Goal: Information Seeking & Learning: Learn about a topic

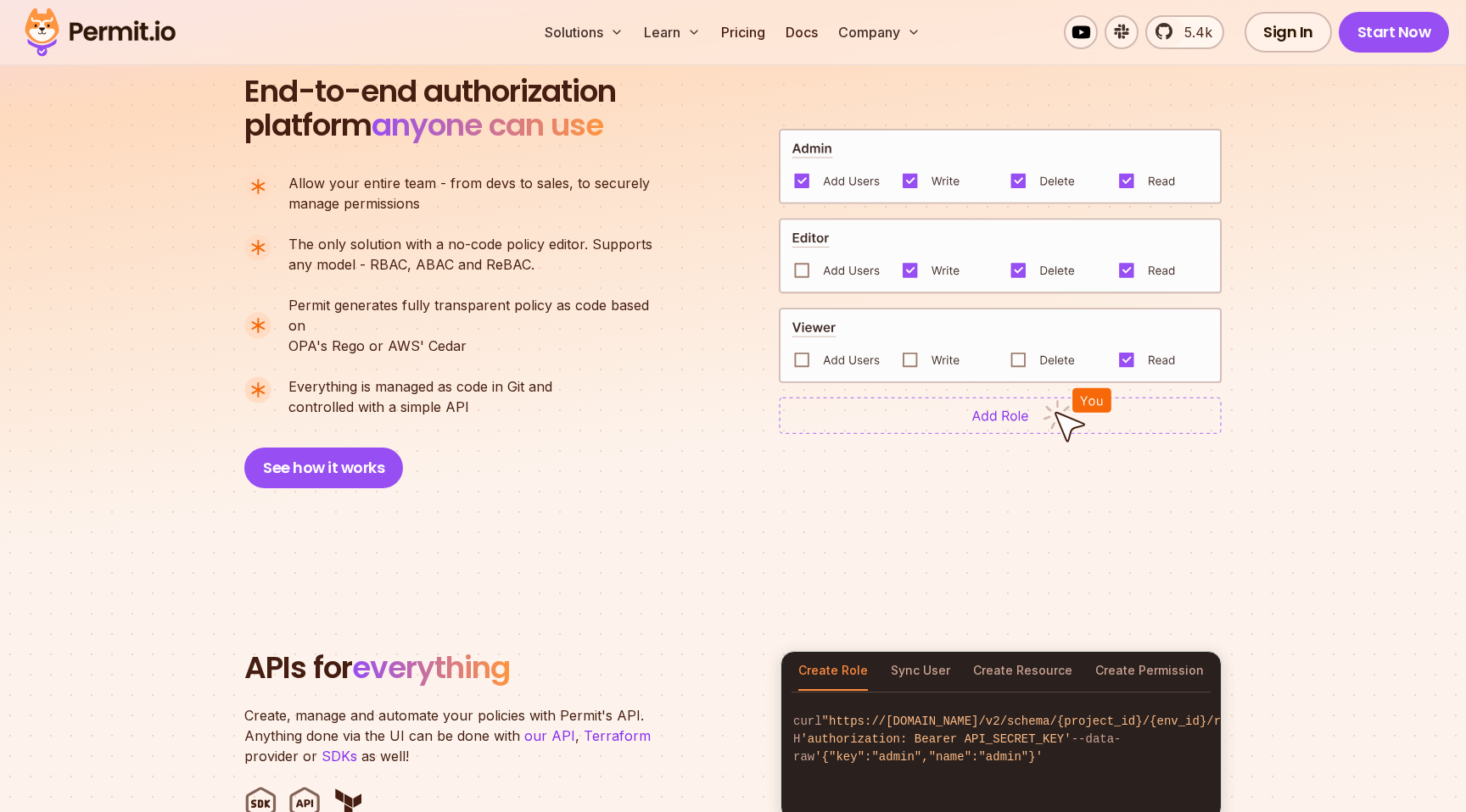
scroll to position [1344, 0]
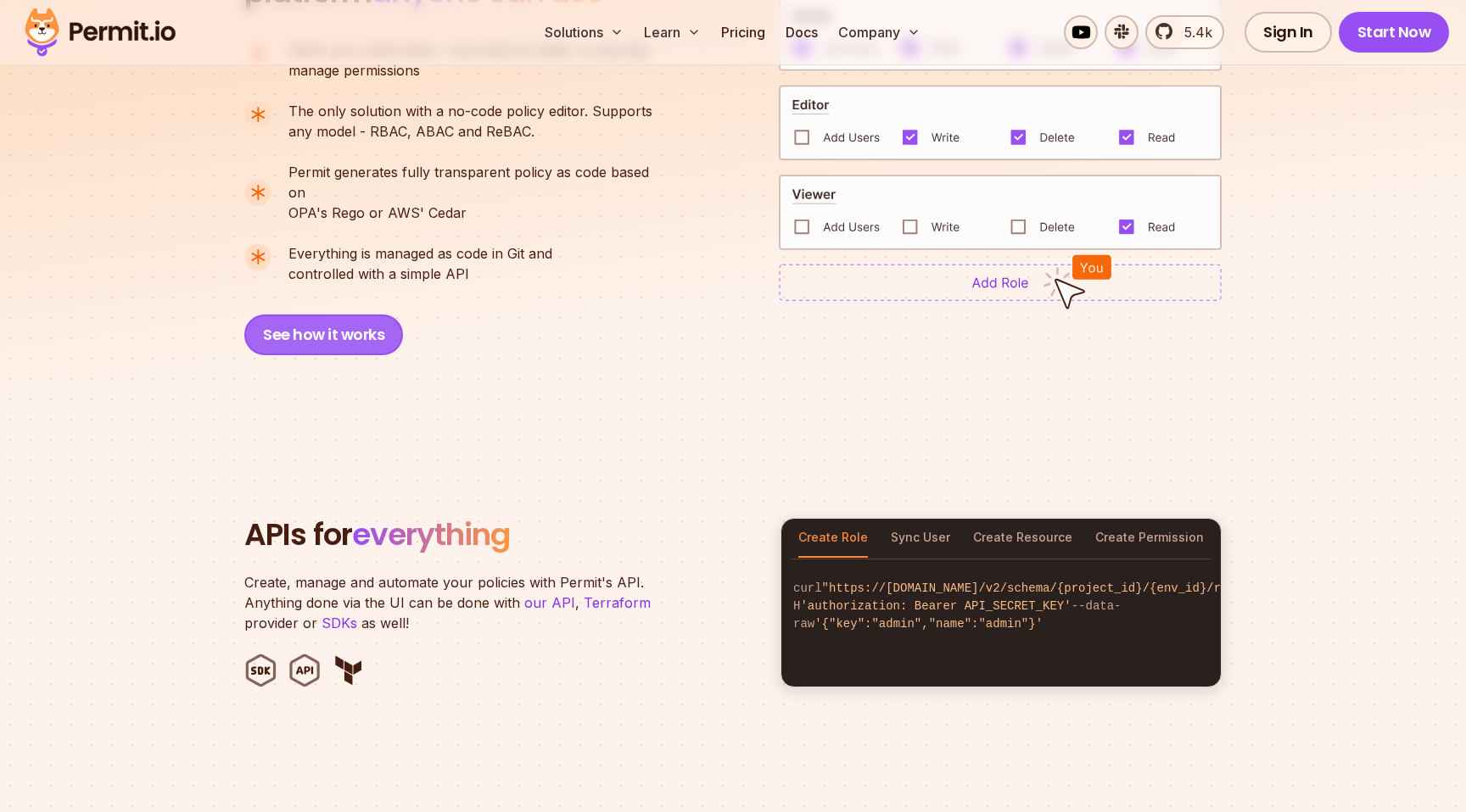
click at [312, 316] on button "See how it works" at bounding box center [323, 335] width 158 height 41
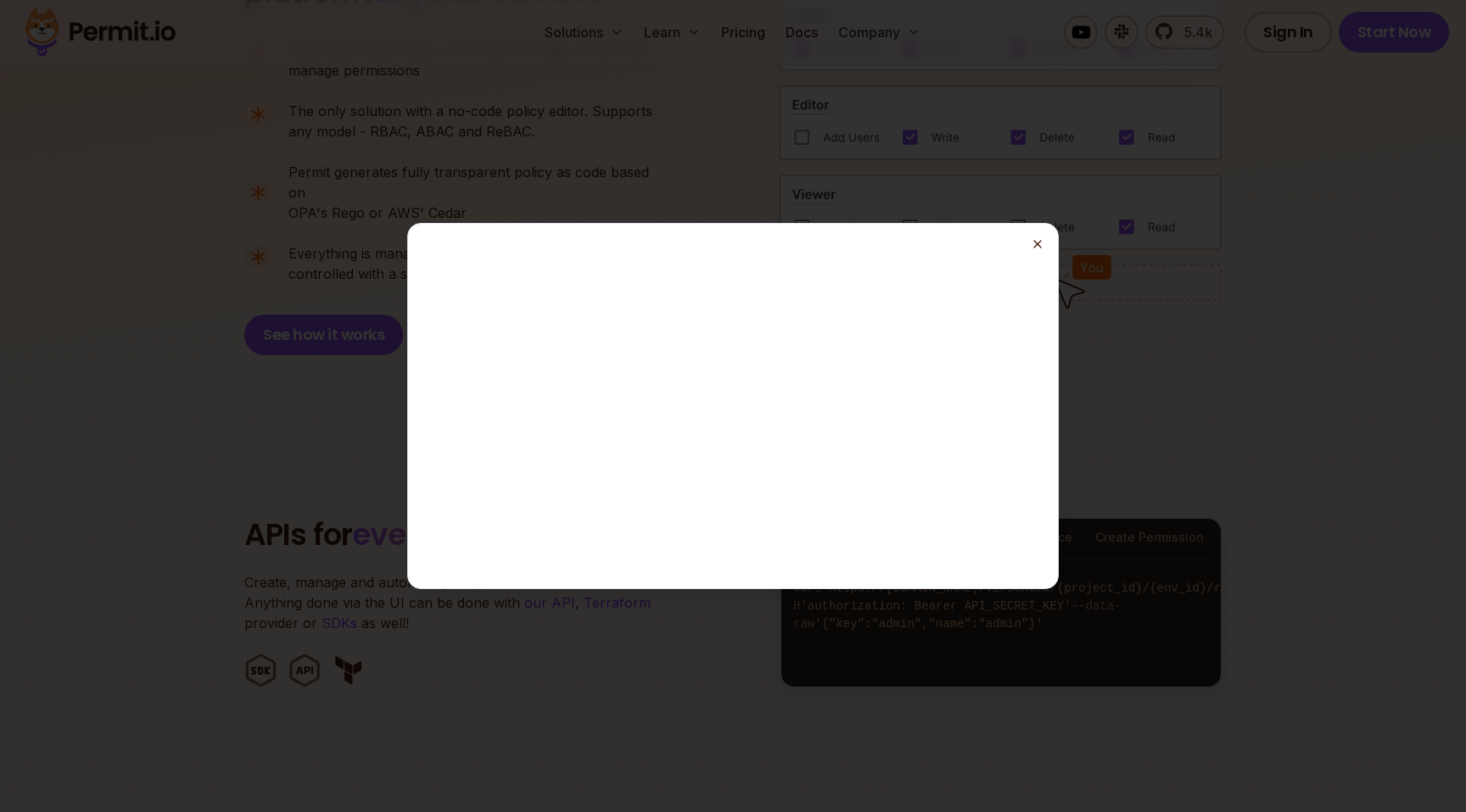
click at [1040, 242] on icon "button" at bounding box center [1037, 243] width 13 height 13
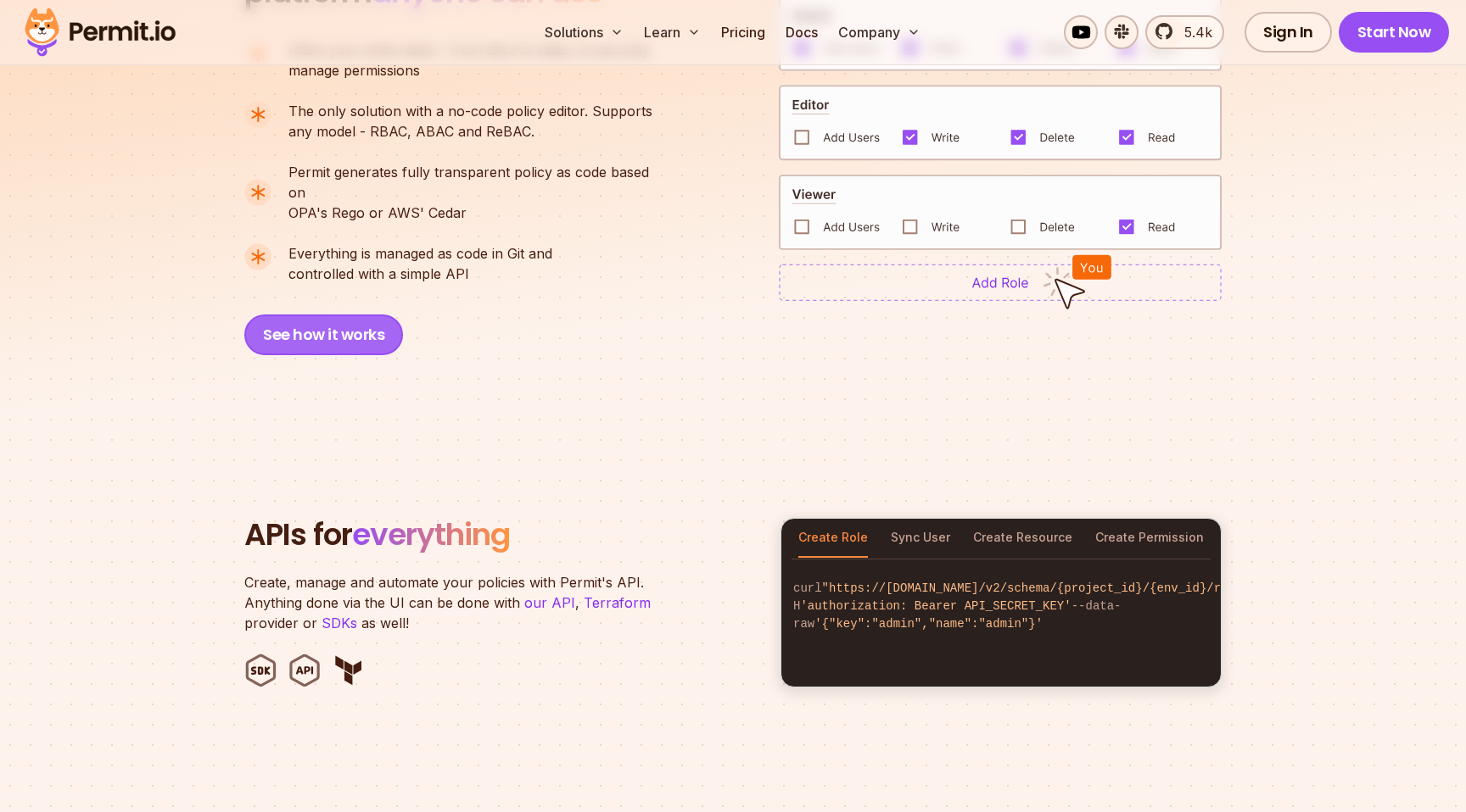
click at [335, 315] on button "See how it works" at bounding box center [323, 335] width 158 height 41
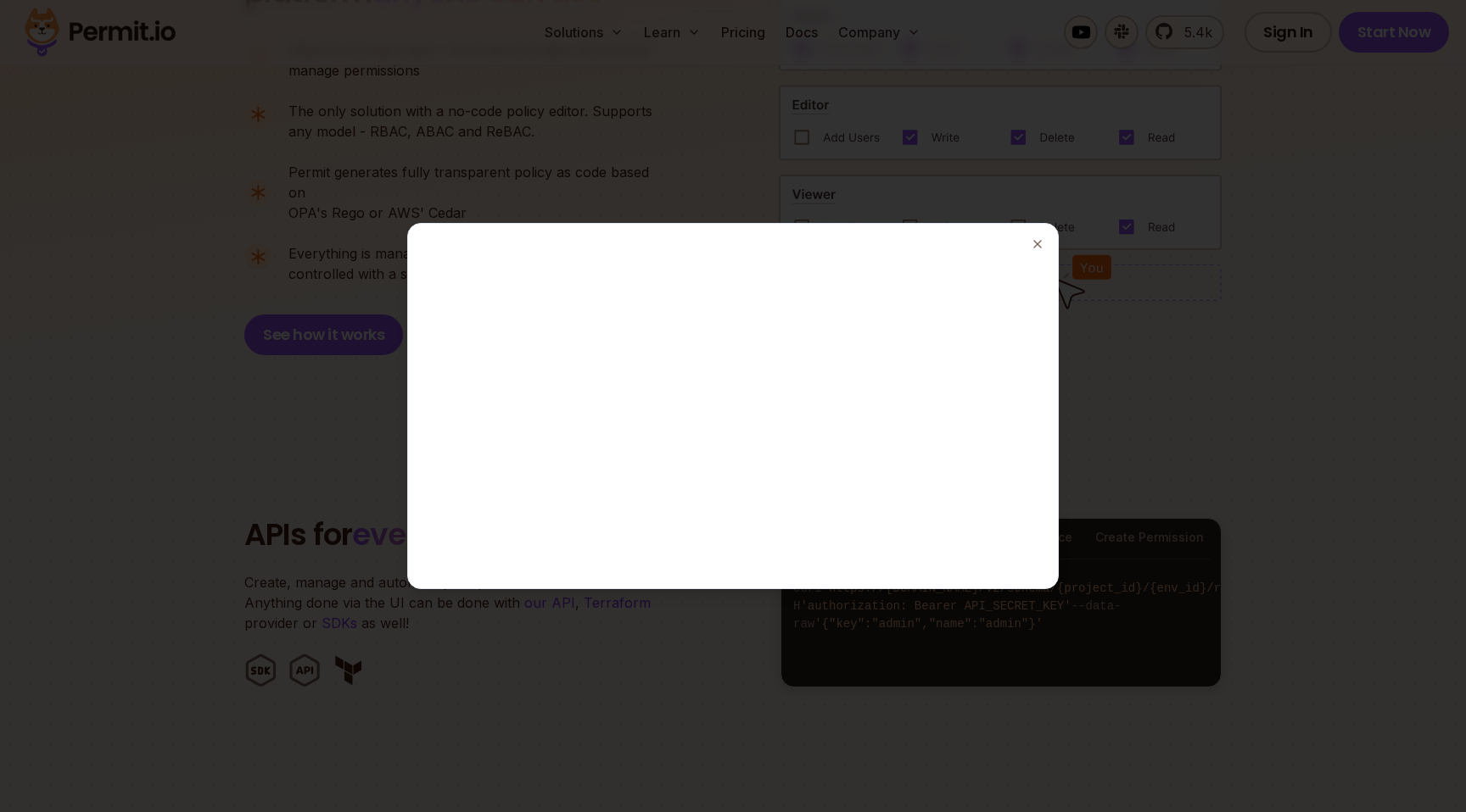
click at [334, 424] on div at bounding box center [733, 406] width 1466 height 812
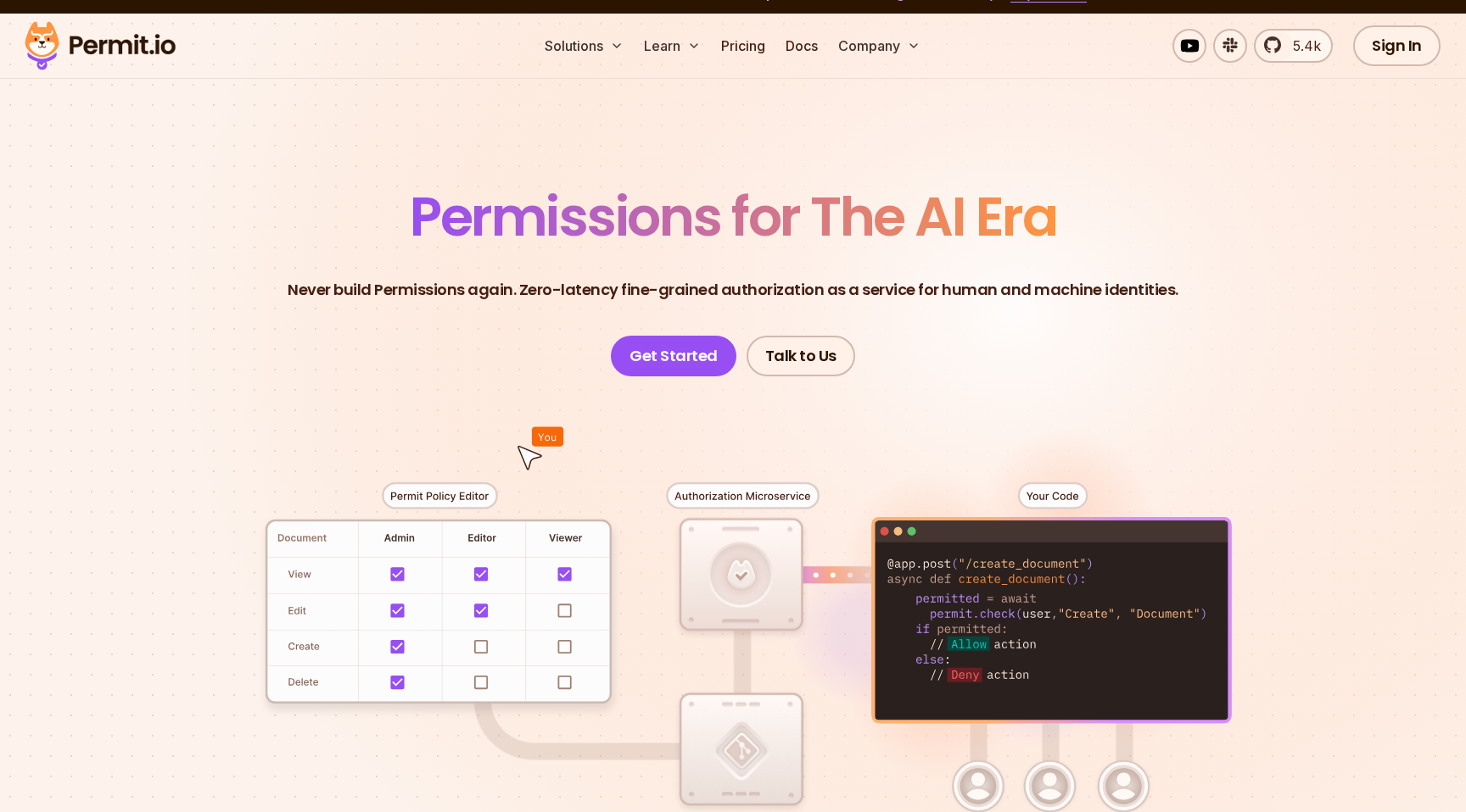
scroll to position [0, 0]
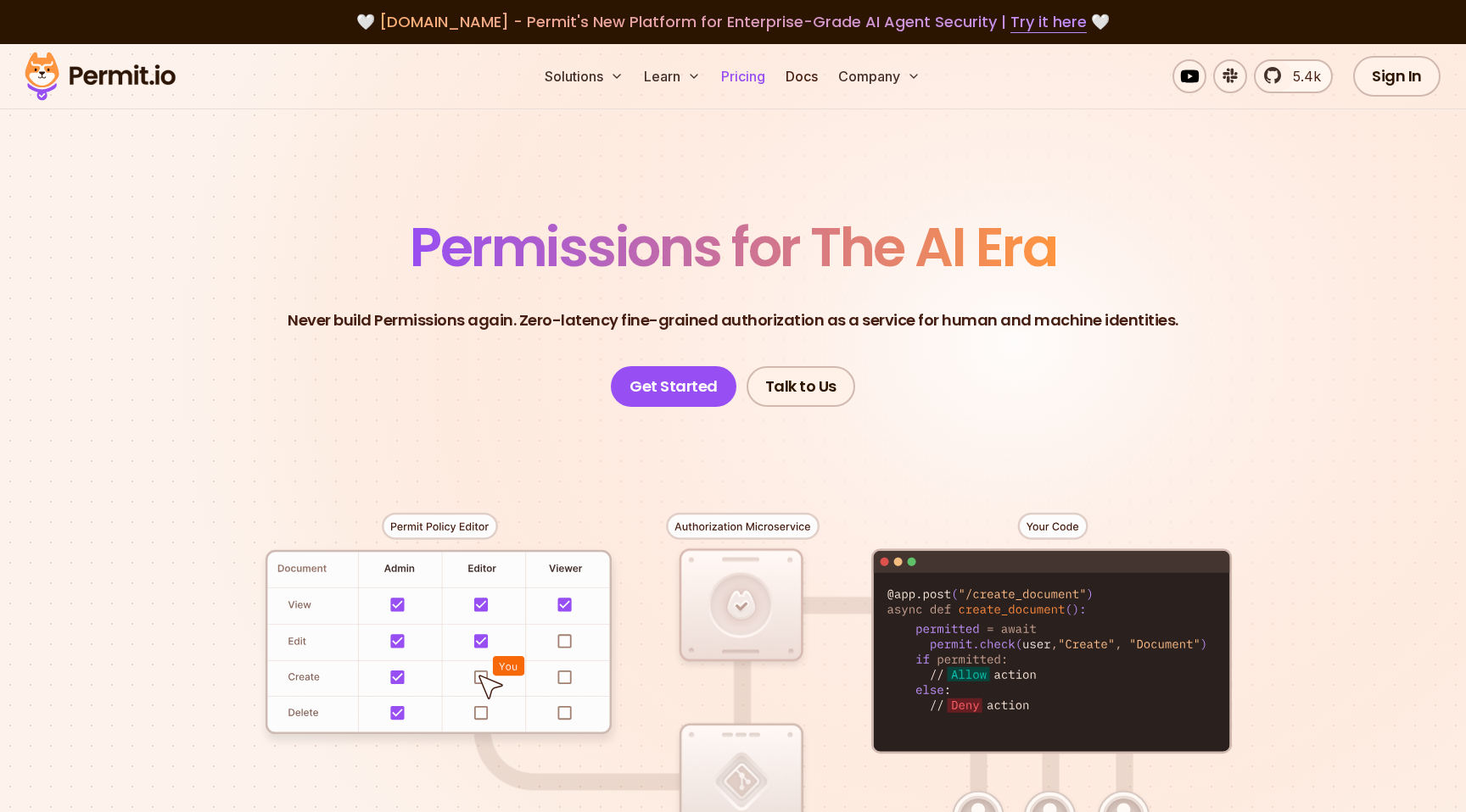
click at [733, 83] on link "Pricing" at bounding box center [742, 76] width 58 height 34
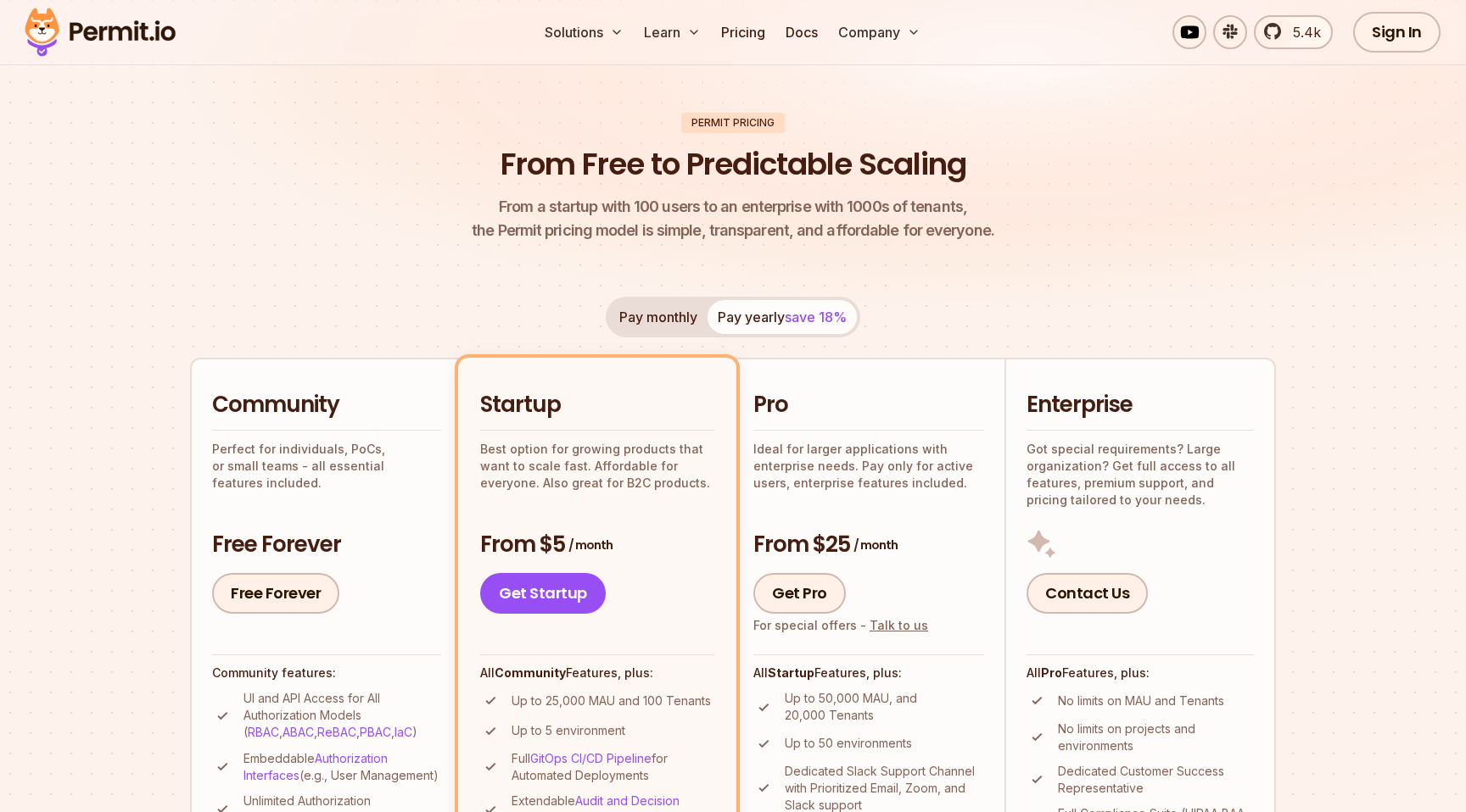
scroll to position [93, 0]
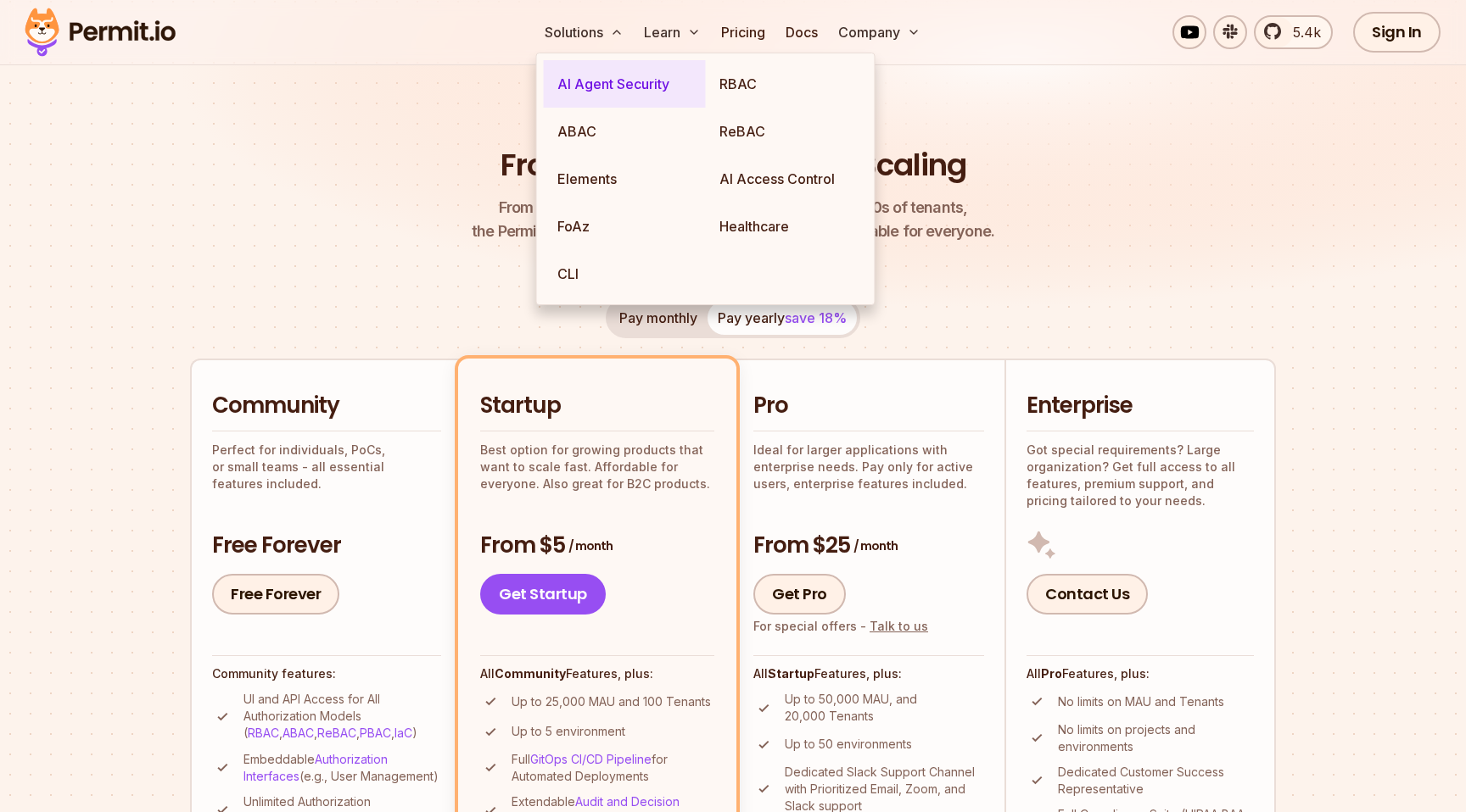
click at [589, 88] on link "AI Agent Security" at bounding box center [625, 84] width 162 height 48
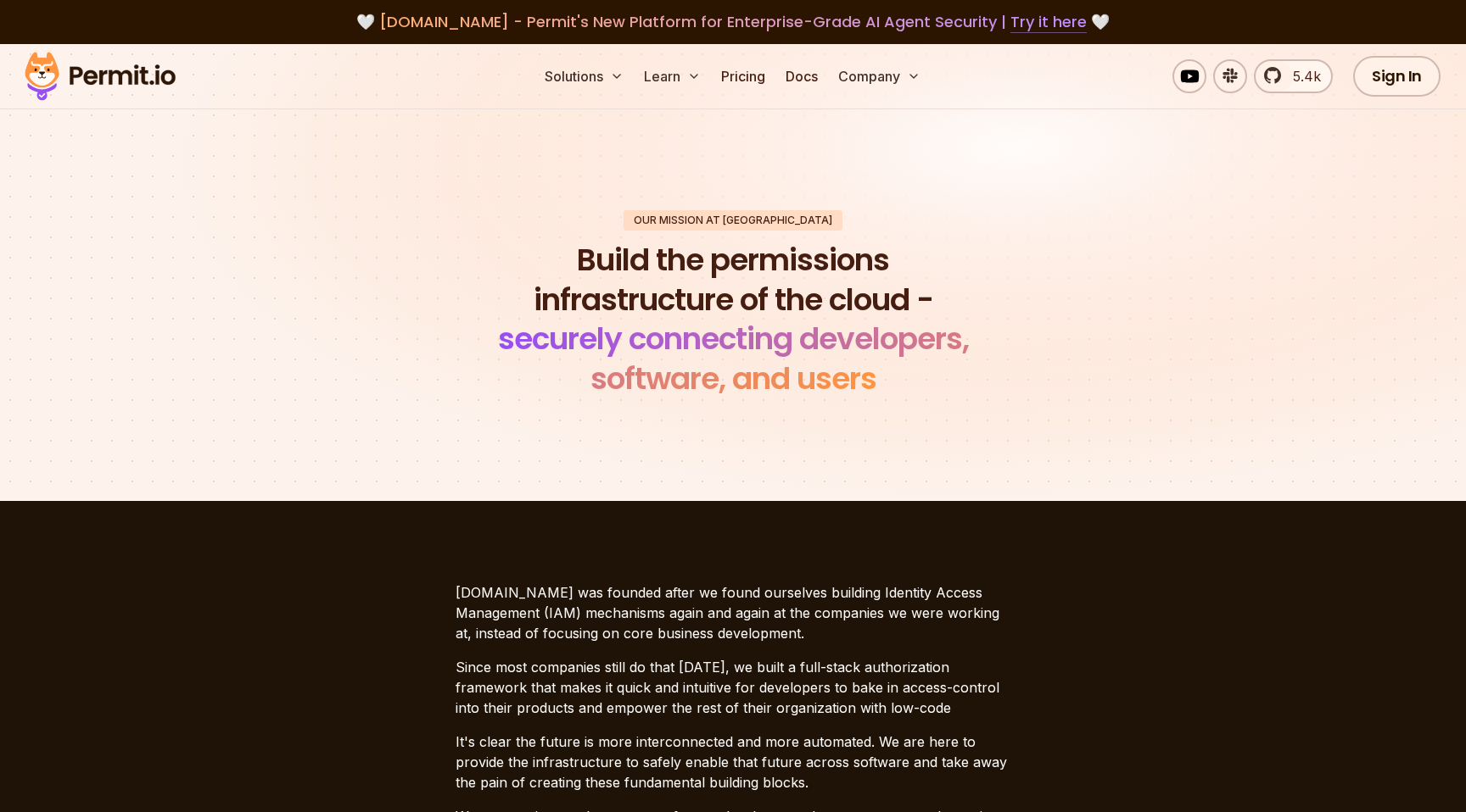
click at [1037, 26] on link "Try it here" at bounding box center [1048, 21] width 76 height 22
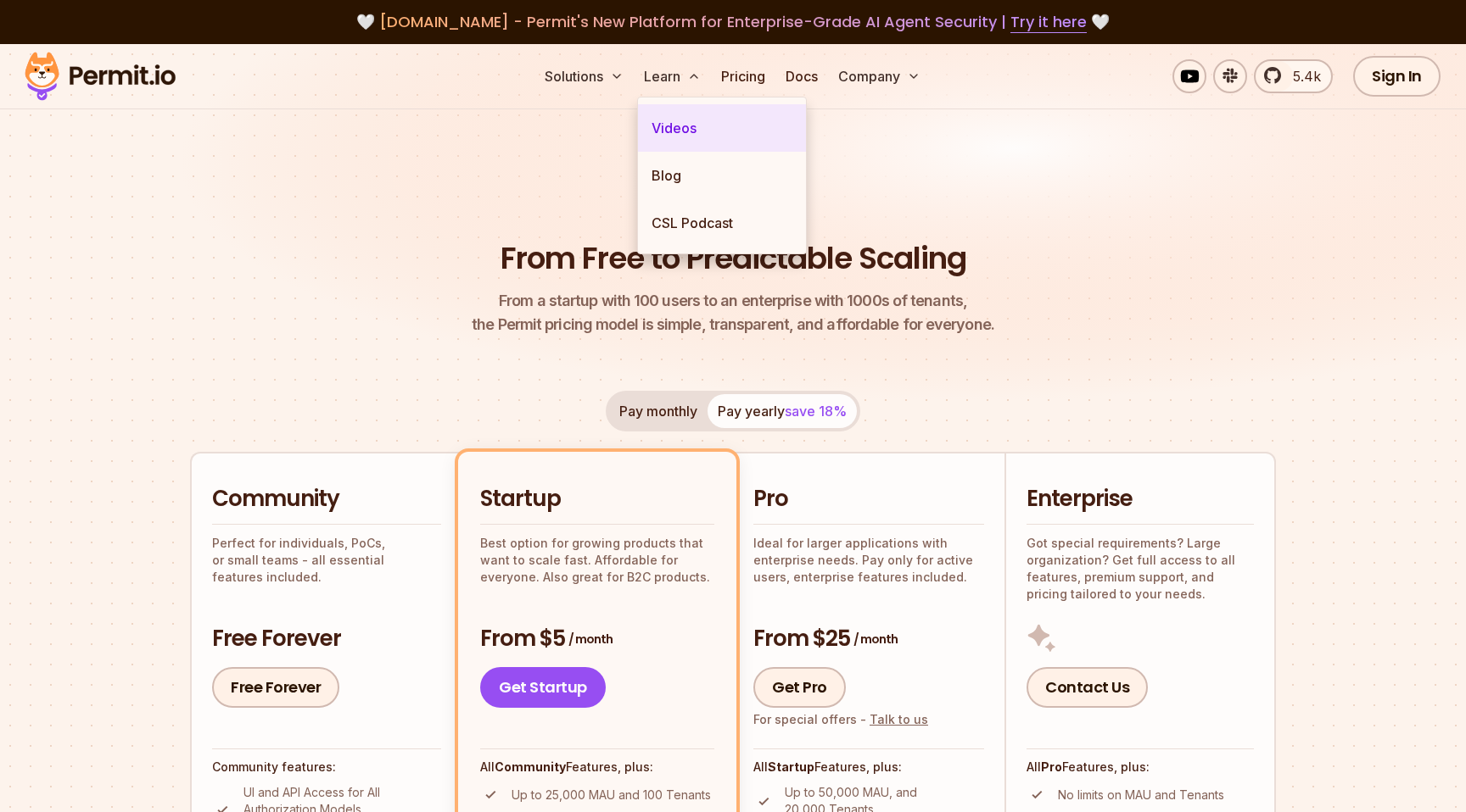
click at [671, 121] on link "Videos" at bounding box center [722, 128] width 168 height 48
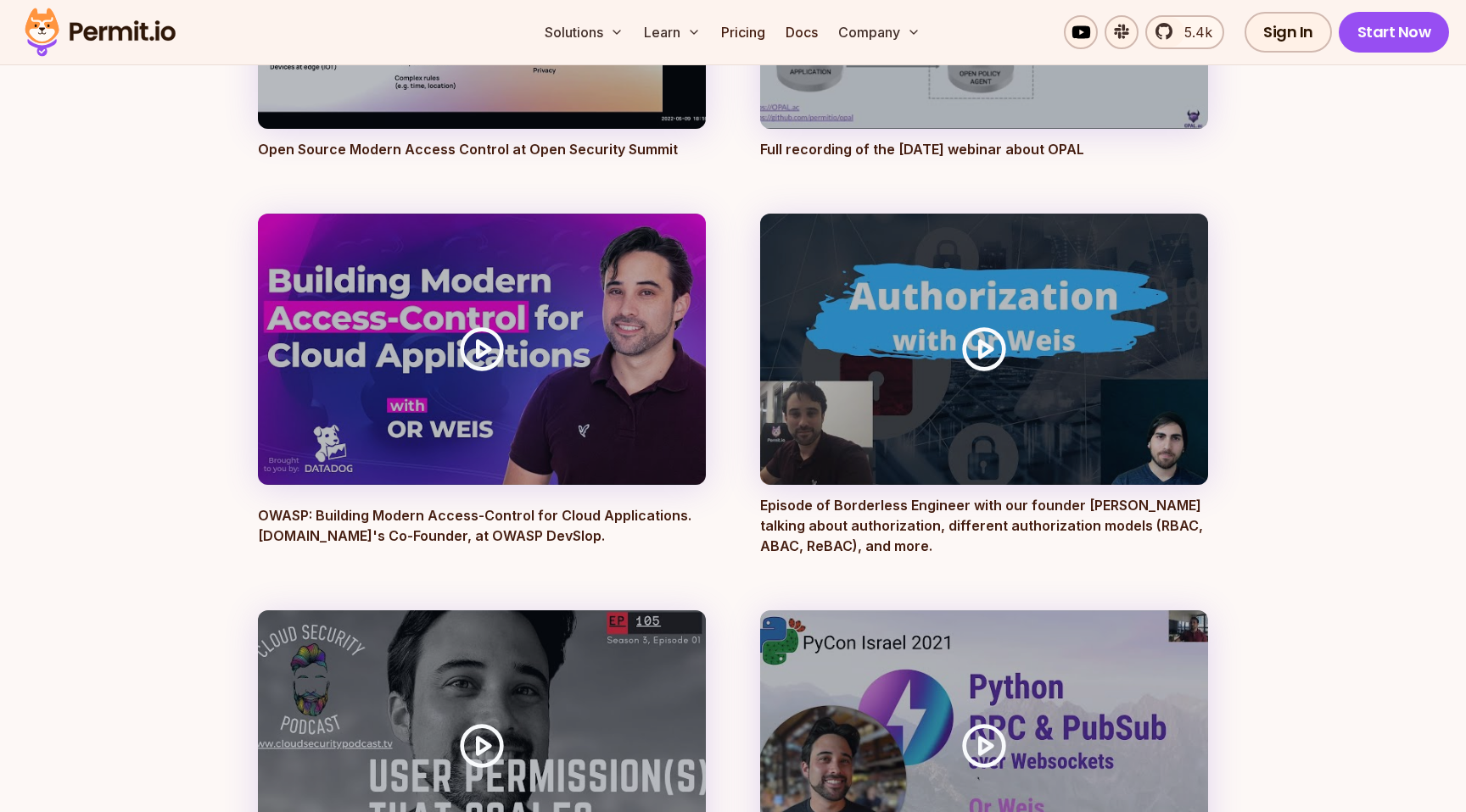
scroll to position [4945, 0]
